Goal: Task Accomplishment & Management: Manage account settings

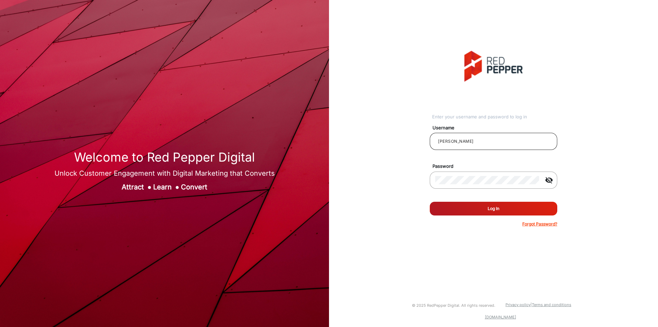
click at [456, 137] on div "[PERSON_NAME]" at bounding box center [493, 141] width 117 height 19
click at [455, 140] on input "[PERSON_NAME]" at bounding box center [493, 141] width 117 height 8
paste input "[PERSON_NAME]"
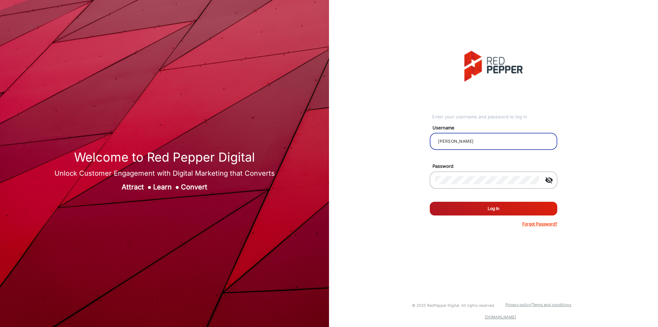
type input "[PERSON_NAME]"
click at [543, 177] on mat-icon "visibility_off" at bounding box center [549, 180] width 16 height 8
click at [481, 211] on button "Log In" at bounding box center [494, 209] width 128 height 14
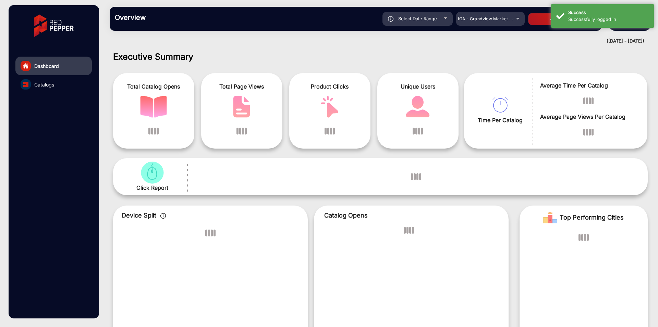
scroll to position [5, 0]
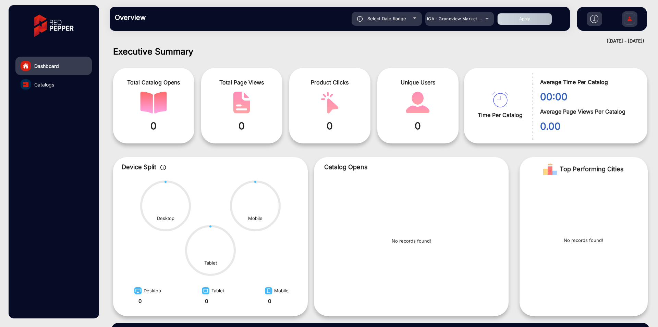
click at [627, 24] on img at bounding box center [630, 20] width 14 height 24
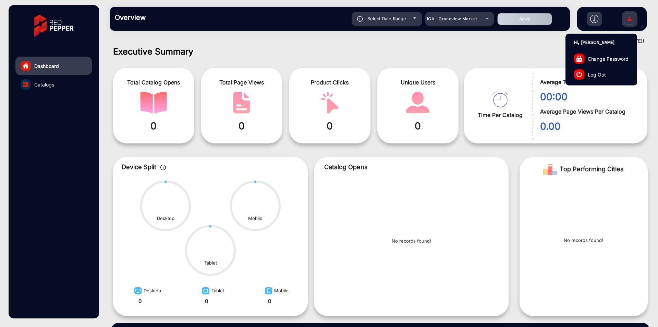
click at [606, 73] on link "Log Out" at bounding box center [601, 75] width 71 height 16
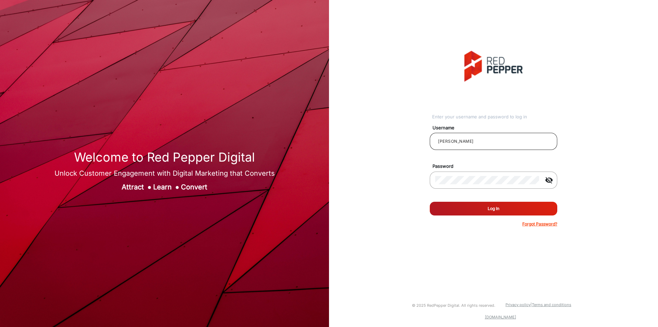
click at [479, 139] on input "[PERSON_NAME]" at bounding box center [493, 141] width 117 height 8
paste input "[PERSON_NAME]"
type input "[PERSON_NAME]"
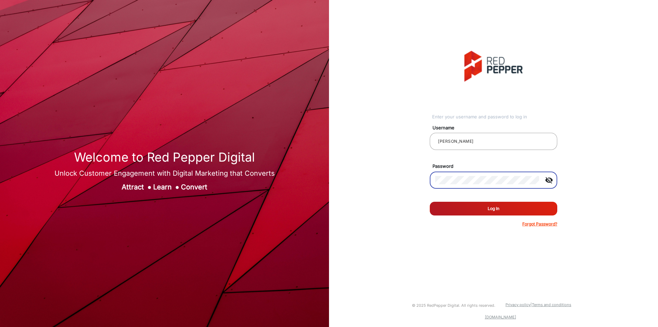
click at [396, 180] on div "Enter your username and password to log in Username [PERSON_NAME] Password visi…" at bounding box center [493, 139] width 339 height 278
click at [453, 207] on button "Log In" at bounding box center [494, 209] width 128 height 14
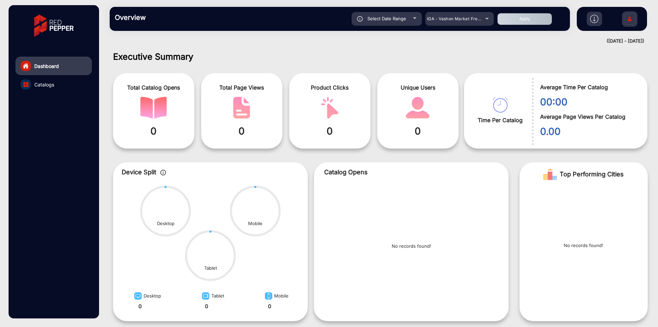
scroll to position [5, 0]
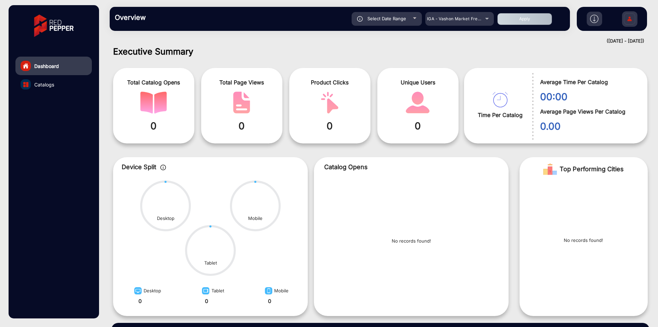
click at [632, 22] on img at bounding box center [630, 20] width 14 height 24
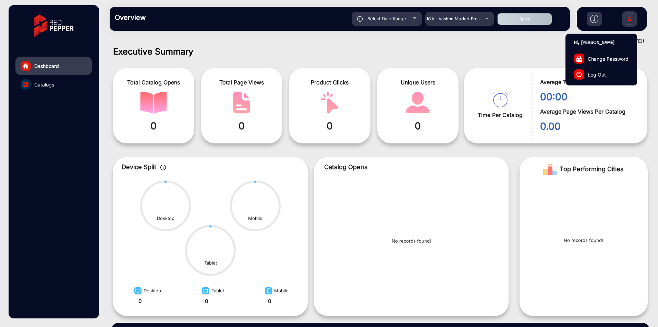
click at [596, 77] on span "Log Out" at bounding box center [597, 74] width 18 height 7
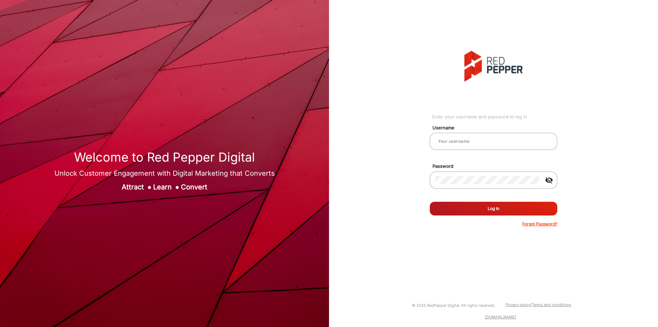
type input "[PERSON_NAME]"
